Goal: Transaction & Acquisition: Purchase product/service

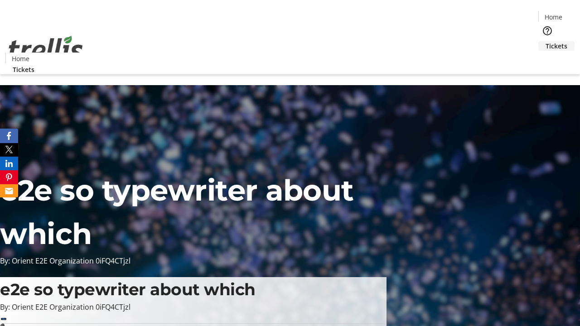
click at [545, 41] on span "Tickets" at bounding box center [556, 46] width 22 height 10
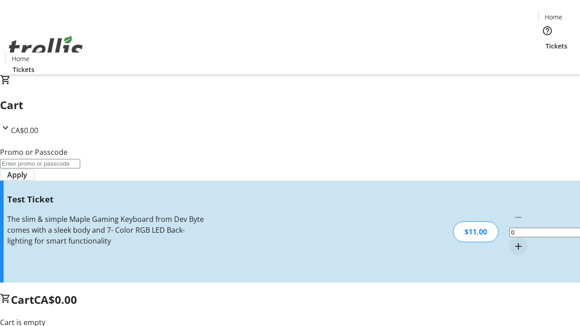
click at [513, 241] on mat-icon "Increment by one" at bounding box center [518, 246] width 11 height 11
type input "1"
type input "UNLOCK"
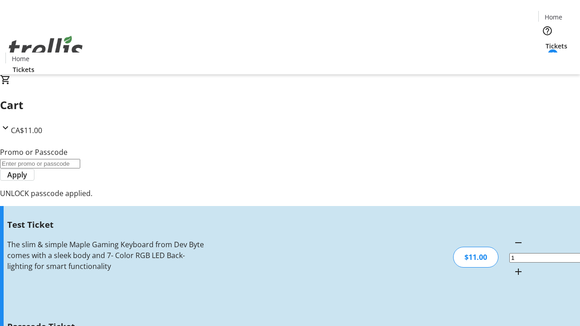
type input "5"
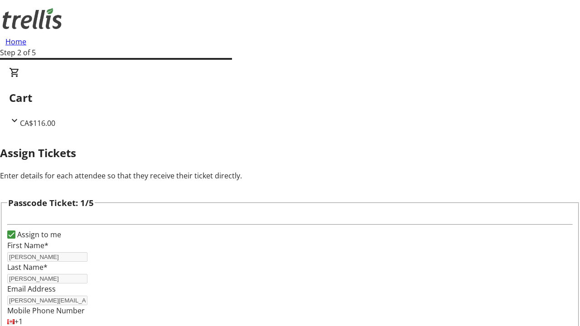
type input "[PERSON_NAME]"
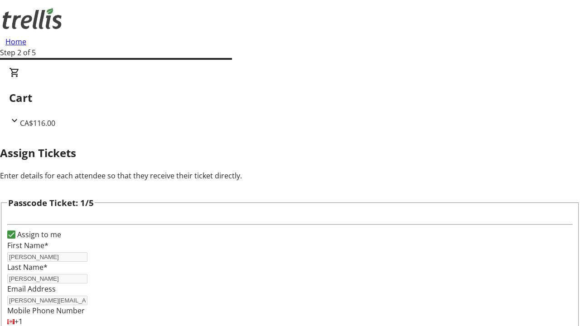
type input "Zemlak"
checkbox input "true"
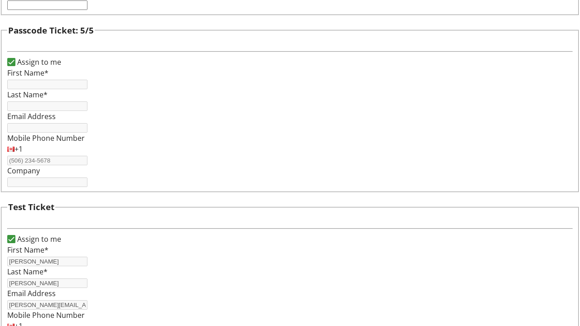
type input "[PERSON_NAME]"
type input "[PERSON_NAME][EMAIL_ADDRESS][DOMAIN_NAME]"
